Goal: Find contact information: Find contact information

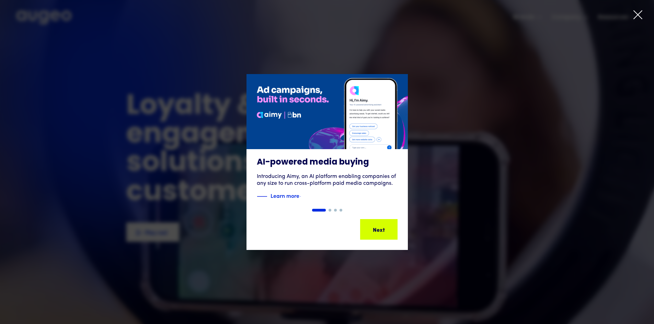
click at [638, 14] on icon at bounding box center [638, 15] width 10 height 10
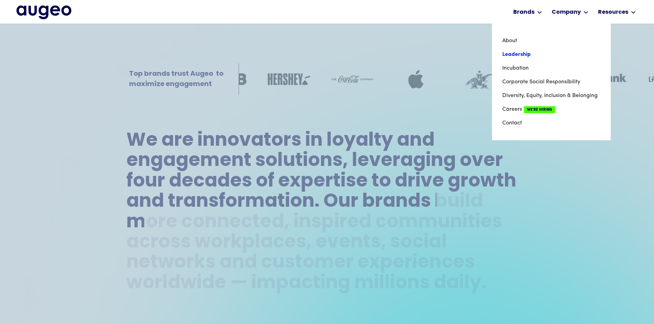
click at [525, 55] on link "Leadership" at bounding box center [551, 55] width 98 height 14
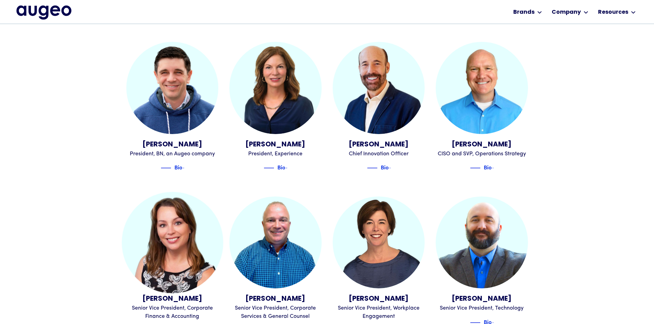
scroll to position [584, 0]
click at [170, 221] on img at bounding box center [172, 242] width 101 height 101
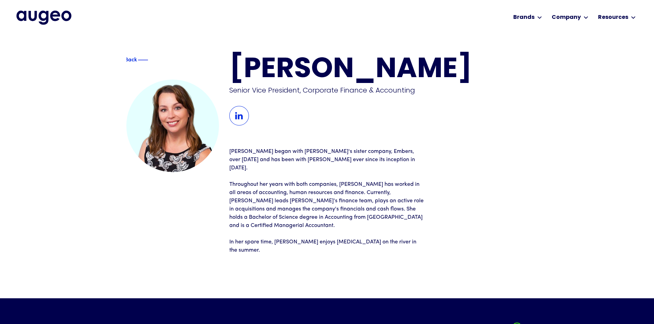
click at [240, 118] on img at bounding box center [239, 116] width 20 height 20
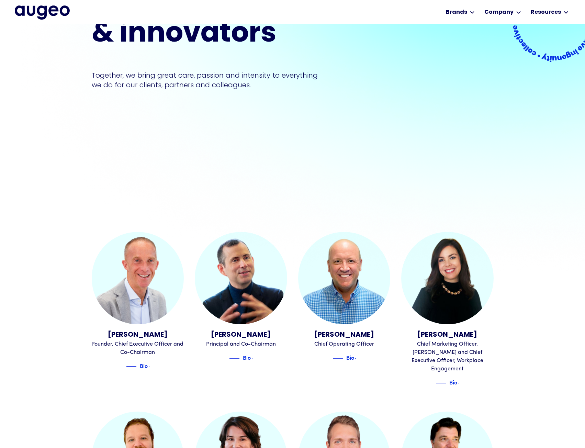
scroll to position [151, 0]
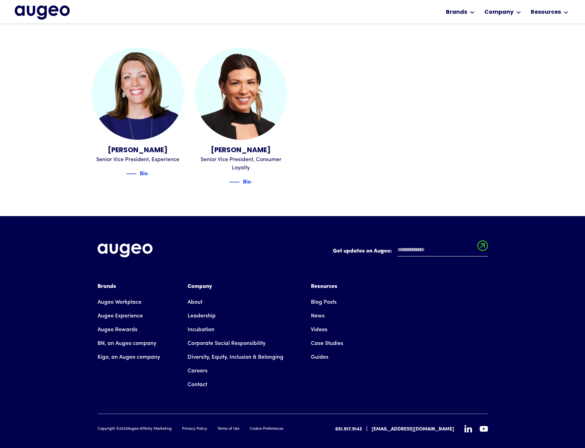
click at [199, 324] on link "Contact" at bounding box center [197, 385] width 20 height 14
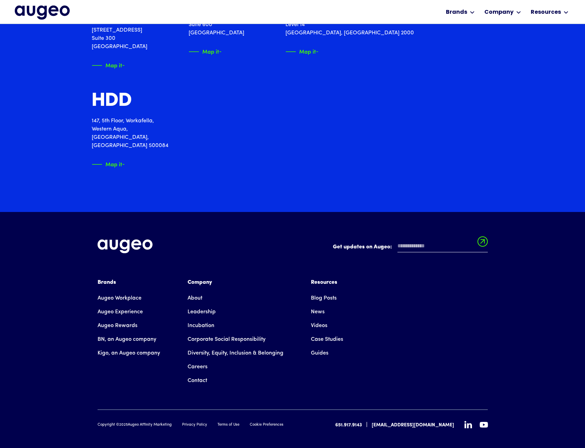
scroll to position [1111, 0]
click at [195, 375] on link "Contact" at bounding box center [197, 380] width 20 height 14
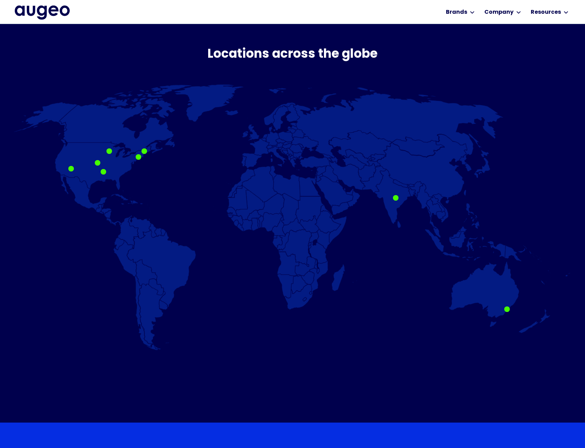
click at [108, 155] on img at bounding box center [292, 217] width 559 height 266
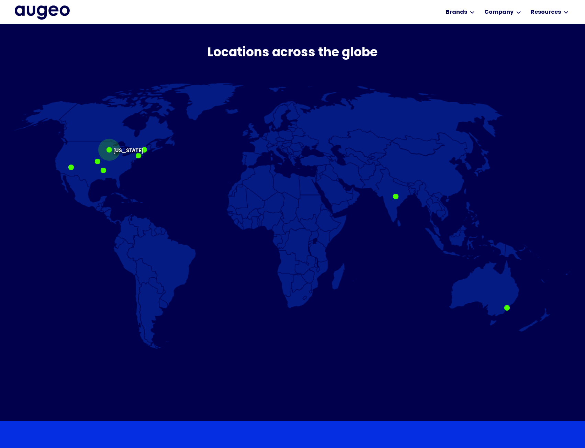
click at [111, 150] on div at bounding box center [108, 149] width 5 height 5
click at [110, 151] on div at bounding box center [108, 149] width 5 height 5
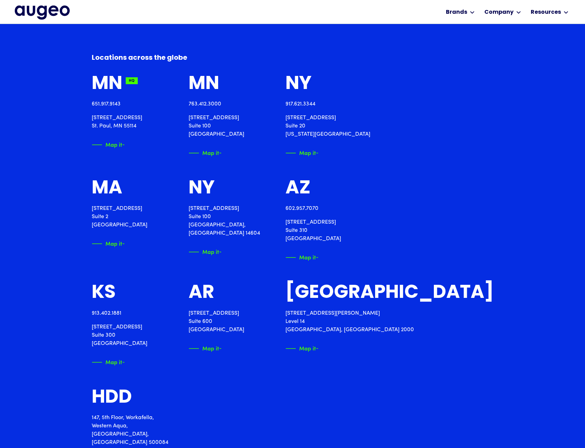
scroll to position [814, 0]
drag, startPoint x: 91, startPoint y: 117, endPoint x: 137, endPoint y: 121, distance: 46.8
click at [137, 121] on div "Locations across the [GEOGRAPHIC_DATA] 651.917.9143 [STREET_ADDRESS][PERSON_NAM…" at bounding box center [292, 259] width 585 height 500
drag, startPoint x: 138, startPoint y: 129, endPoint x: 89, endPoint y: 123, distance: 50.1
click at [89, 123] on div "Locations across the [GEOGRAPHIC_DATA] 651.917.9143 [STREET_ADDRESS][PERSON_NAM…" at bounding box center [292, 259] width 585 height 500
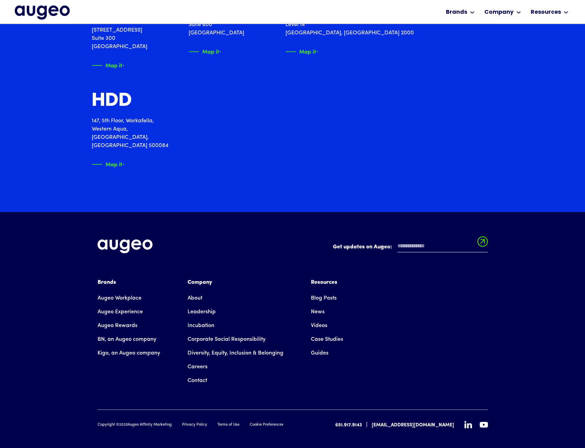
scroll to position [1111, 0]
drag, startPoint x: 351, startPoint y: 413, endPoint x: 385, endPoint y: 416, distance: 33.7
click at [385, 420] on div "Copyright © 2025 Augeo Affinity Marketing Privacy Policy Terms of Use Cookie Pr…" at bounding box center [293, 424] width 390 height 8
copy div "651.917.9143"
